Goal: Find specific page/section: Find specific page/section

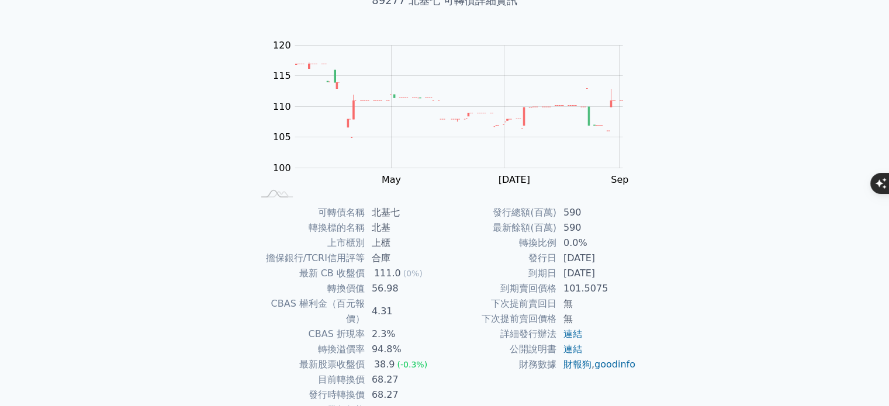
scroll to position [117, 0]
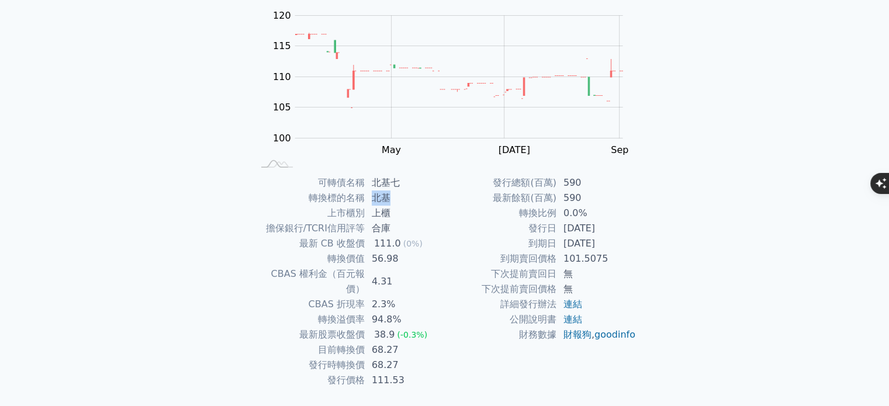
drag, startPoint x: 374, startPoint y: 195, endPoint x: 394, endPoint y: 201, distance: 20.9
click at [394, 201] on td "北基" at bounding box center [405, 198] width 80 height 15
click at [746, 175] on div "可轉債列表 財務數據 可轉債列表 財務數據 登入／註冊 登入／註冊 可轉債列表 › 89277 北基七 89277 北基七 可轉債詳細資訊 Zoom Out …" at bounding box center [444, 161] width 889 height 557
